Goal: Task Accomplishment & Management: Complete application form

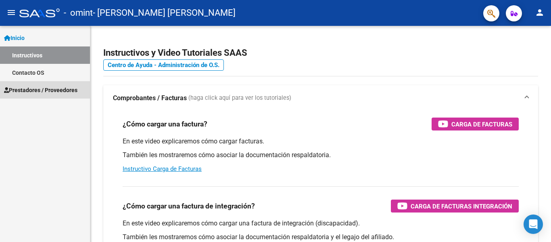
click at [37, 92] on span "Prestadores / Proveedores" at bounding box center [40, 90] width 73 height 9
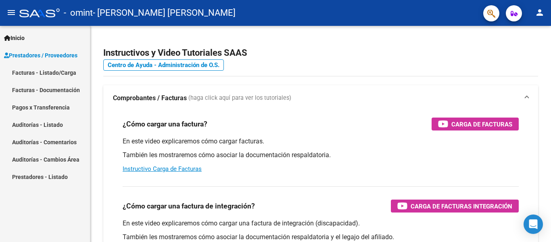
click at [49, 71] on link "Facturas - Listado/Carga" at bounding box center [45, 72] width 90 height 17
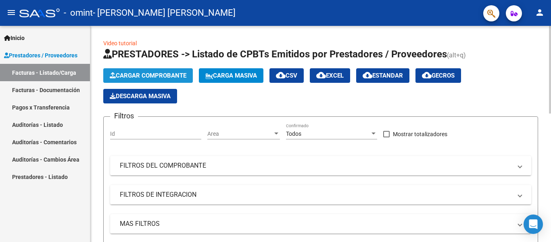
click at [144, 78] on span "Cargar Comprobante" at bounding box center [148, 75] width 77 height 7
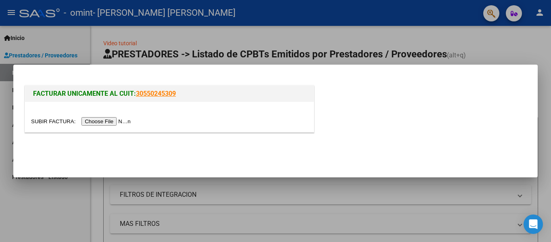
click at [113, 124] on input "file" at bounding box center [82, 121] width 102 height 8
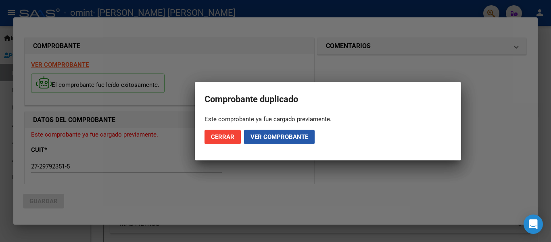
click at [262, 134] on span "Ver comprobante" at bounding box center [280, 136] width 58 height 7
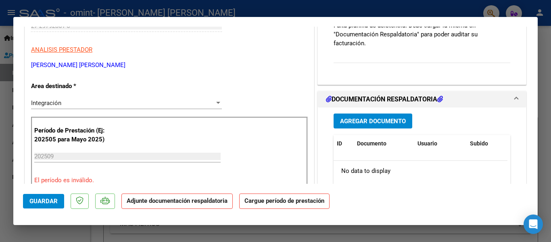
scroll to position [161, 0]
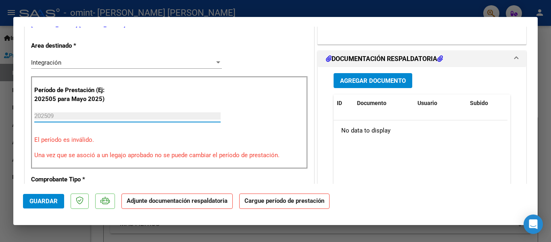
click at [61, 119] on input "202509" at bounding box center [127, 115] width 186 height 7
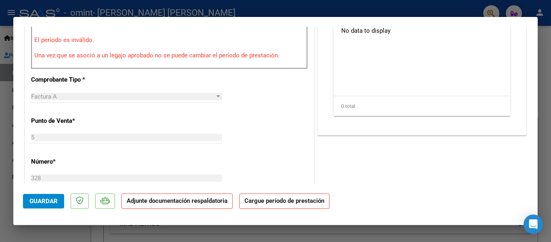
scroll to position [283, 0]
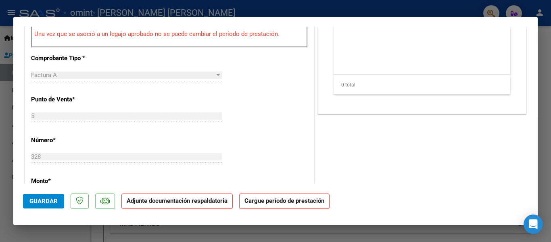
click at [283, 197] on strong "Cargue período de prestación" at bounding box center [284, 201] width 90 height 16
click at [196, 198] on strong "Adjunte documentación respaldatoria" at bounding box center [177, 200] width 101 height 7
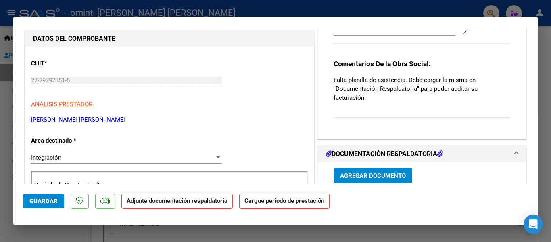
scroll to position [147, 0]
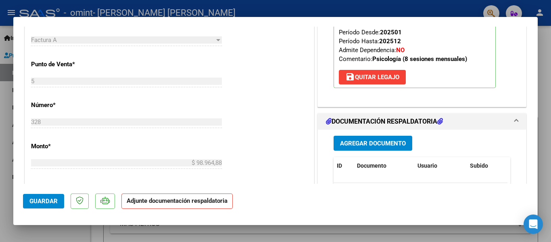
scroll to position [323, 0]
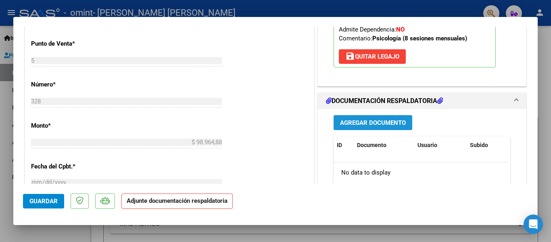
click at [343, 127] on button "Agregar Documento" at bounding box center [373, 122] width 79 height 15
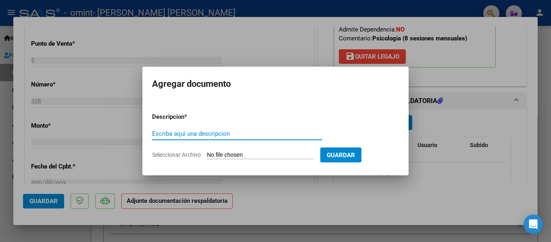
click at [272, 137] on input "Escriba aquí una descripcion" at bounding box center [237, 133] width 170 height 7
type input "planilla asistencia"
click at [295, 152] on input "Seleccionar Archivo" at bounding box center [260, 155] width 107 height 8
type input "C:\fakepath\Asis sept.pdf"
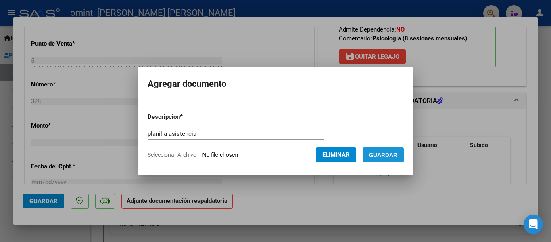
click at [398, 153] on span "Guardar" at bounding box center [383, 154] width 28 height 7
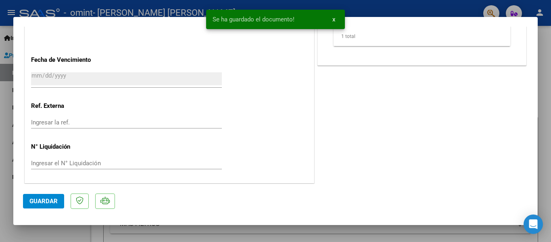
scroll to position [536, 0]
click at [47, 197] on button "Guardar" at bounding box center [43, 201] width 41 height 15
click at [442, 8] on div at bounding box center [275, 121] width 551 height 242
type input "$ 0,00"
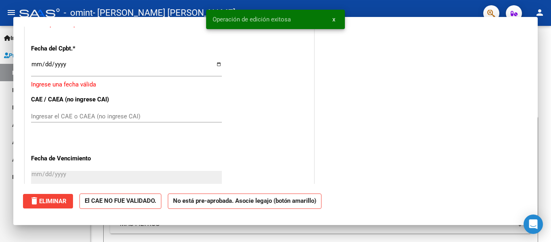
scroll to position [0, 0]
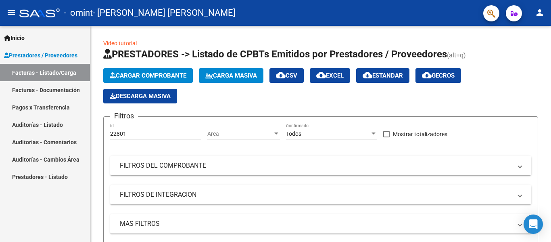
click at [39, 109] on link "Pagos x Transferencia" at bounding box center [45, 106] width 90 height 17
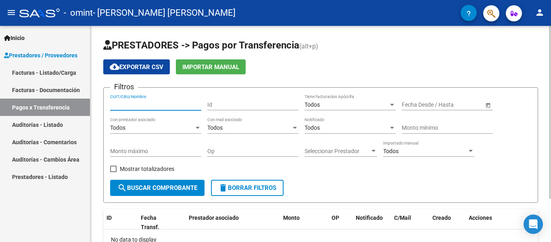
click at [166, 102] on input "CUIT/CBU/Nombre" at bounding box center [155, 104] width 91 height 7
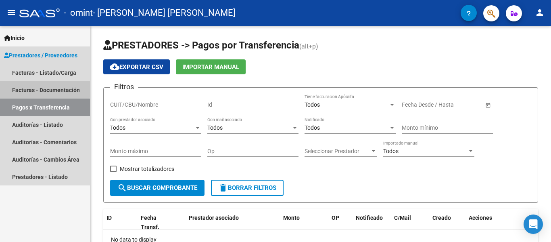
click at [31, 88] on link "Facturas - Documentación" at bounding box center [45, 89] width 90 height 17
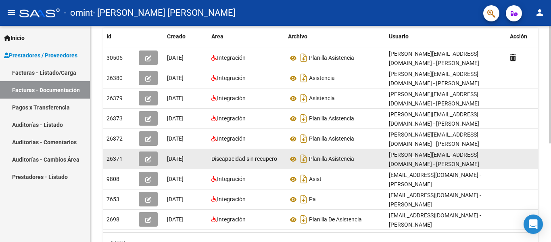
scroll to position [161, 0]
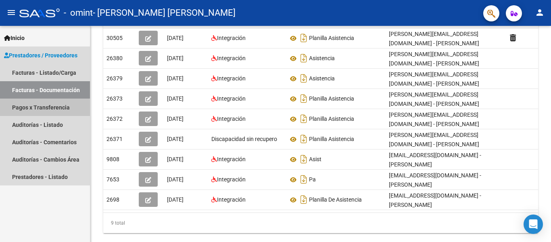
click at [42, 110] on link "Pagos x Transferencia" at bounding box center [45, 106] width 90 height 17
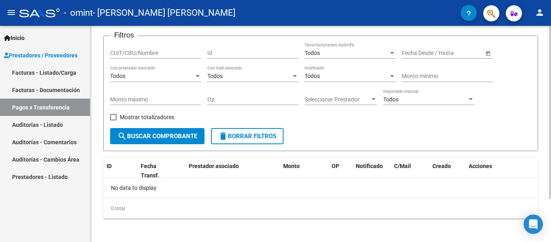
scroll to position [54, 0]
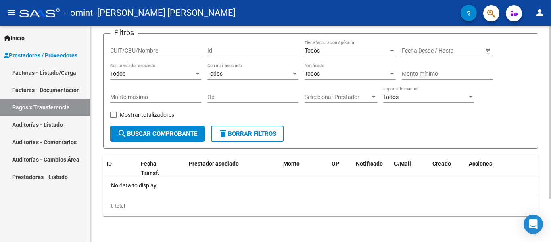
click at [126, 144] on form "Filtros CUIT/CBU/Nombre Id Todos Tiene facturacion Apócrifa Fecha inicio – Fech…" at bounding box center [320, 90] width 435 height 115
click at [128, 136] on span "search Buscar Comprobante" at bounding box center [157, 133] width 80 height 7
